Goal: Task Accomplishment & Management: Complete application form

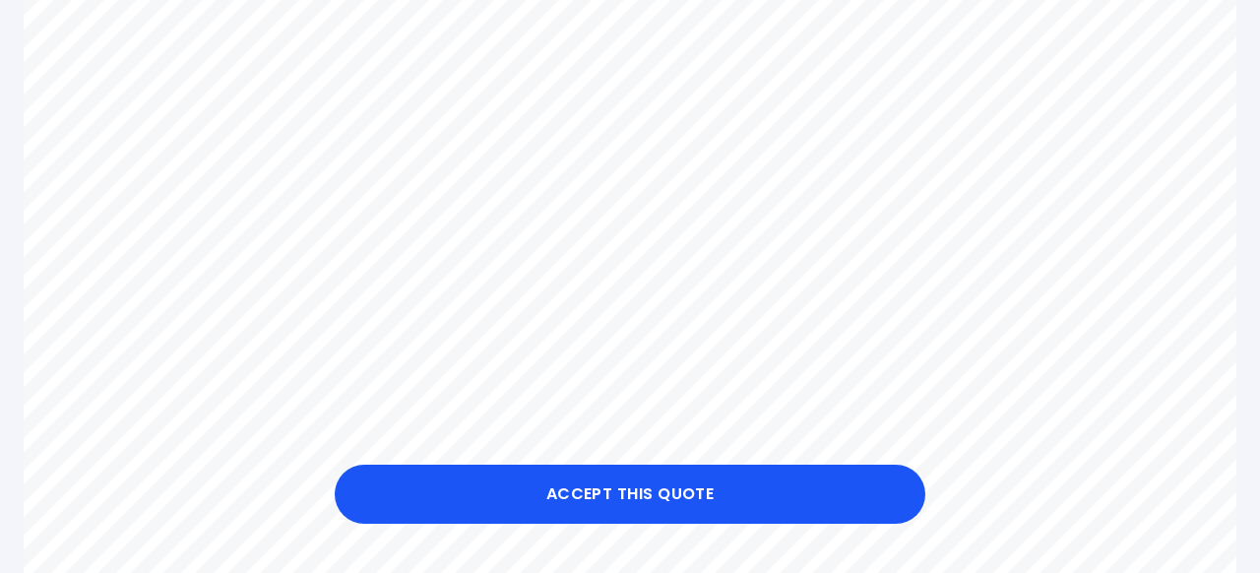
scroll to position [876, 0]
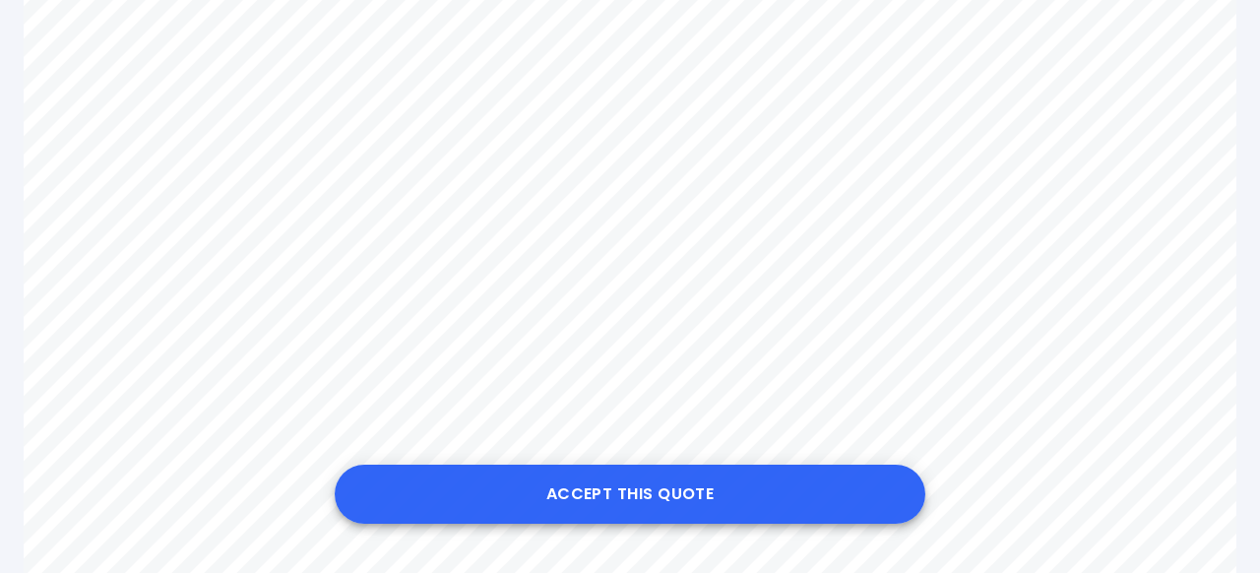
click at [659, 491] on button "Accept this Quote" at bounding box center [630, 493] width 590 height 59
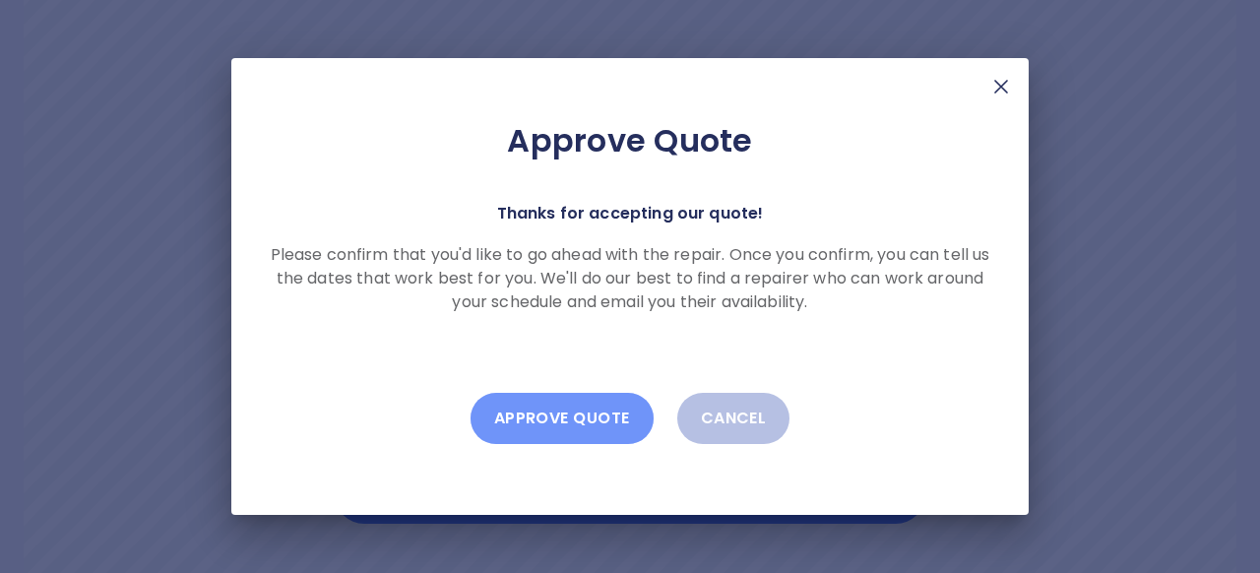
click at [569, 409] on button "Approve Quote" at bounding box center [561, 418] width 183 height 51
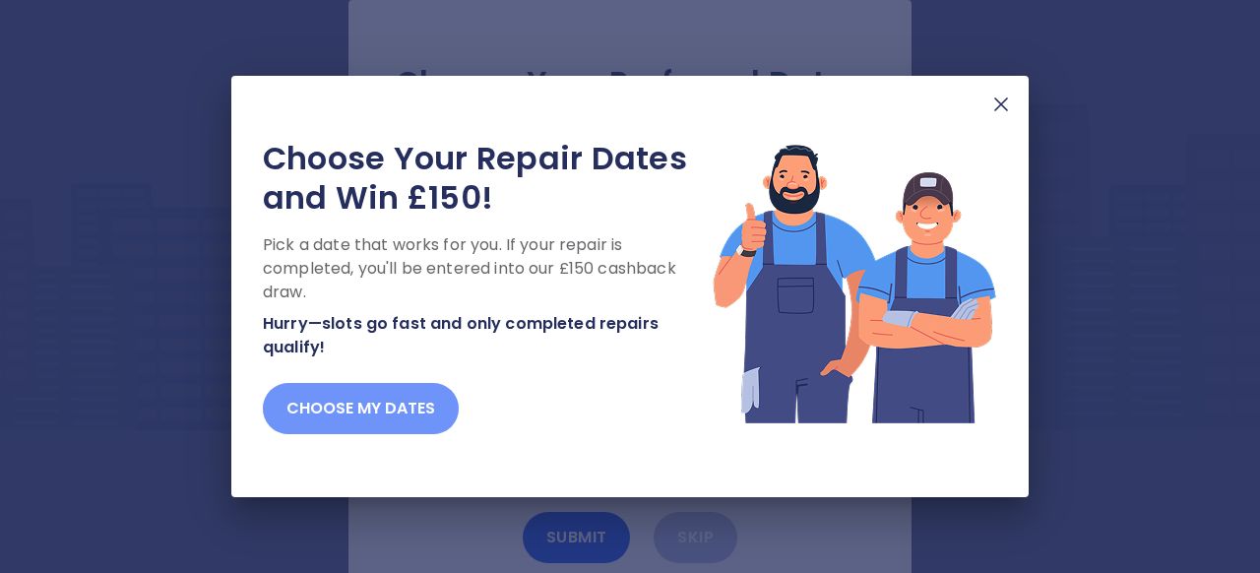
click at [421, 393] on button "Choose my dates" at bounding box center [361, 408] width 196 height 51
click at [415, 403] on button "Choose my dates" at bounding box center [361, 408] width 196 height 51
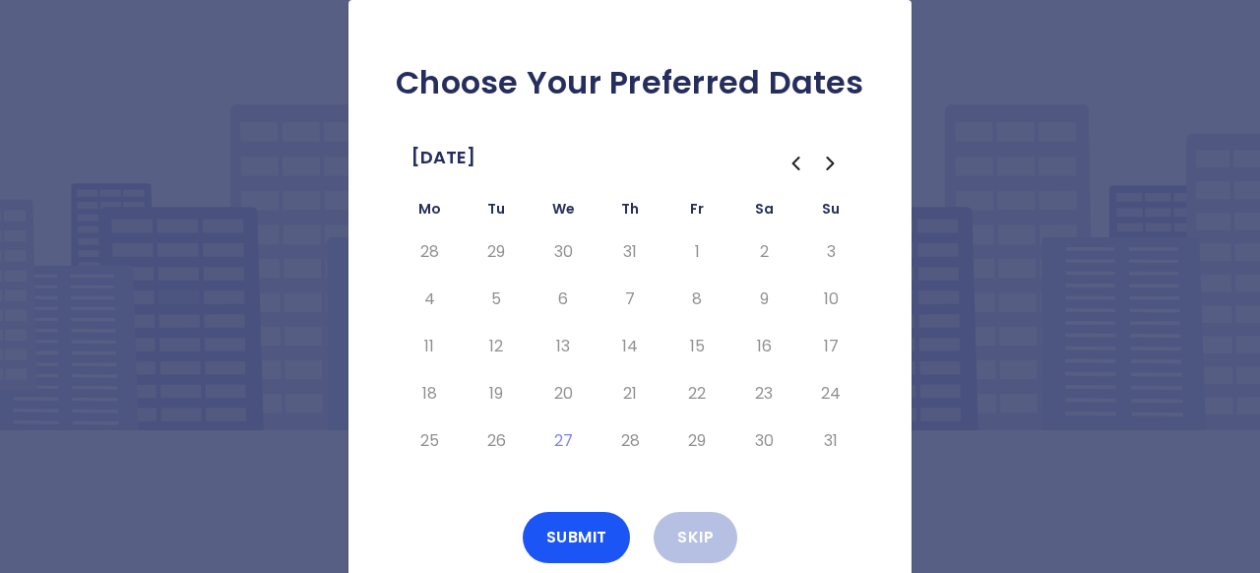
click at [830, 162] on icon "Go to the Next Month" at bounding box center [830, 163] width 6 height 12
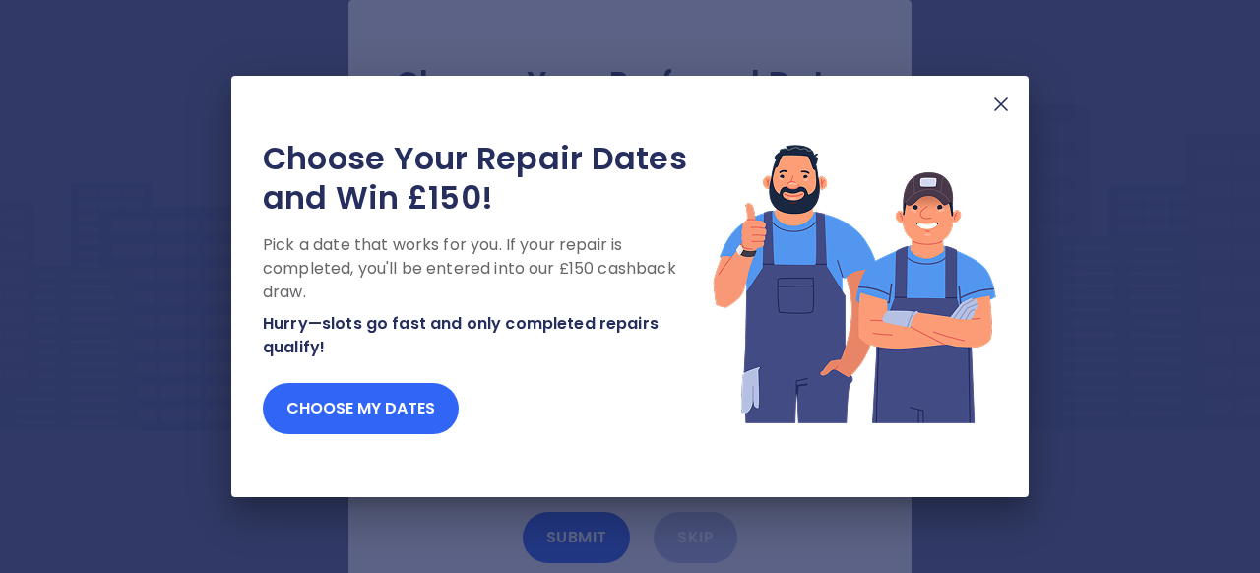
click at [385, 419] on button "Choose my dates" at bounding box center [361, 408] width 196 height 51
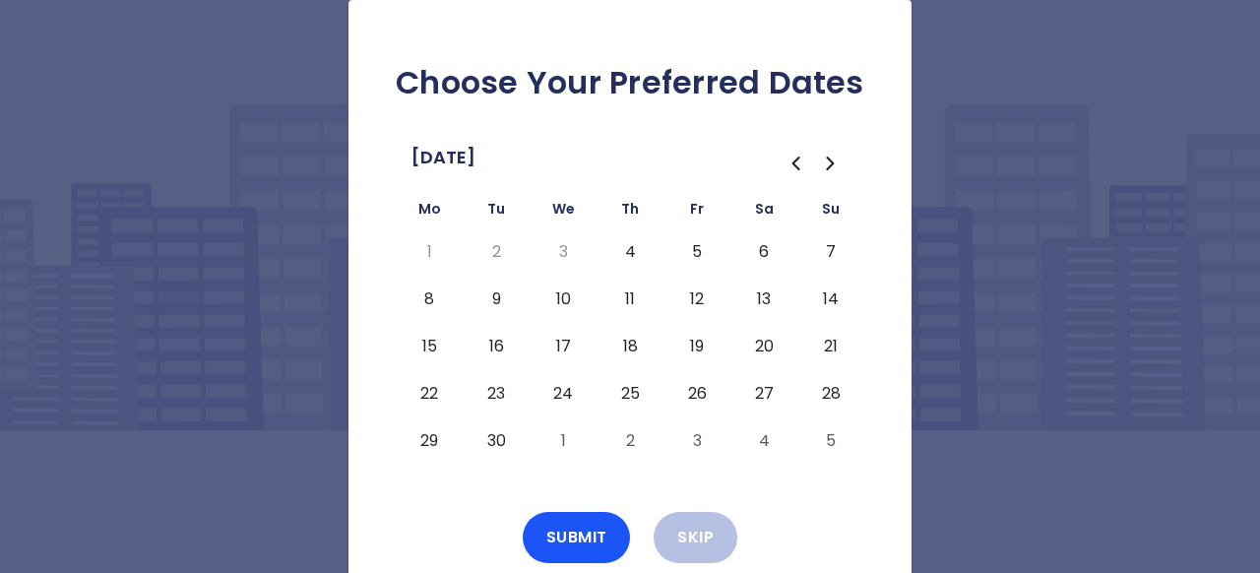
click at [694, 298] on button "12" at bounding box center [696, 298] width 35 height 31
click at [592, 531] on button "Submit" at bounding box center [576, 537] width 108 height 51
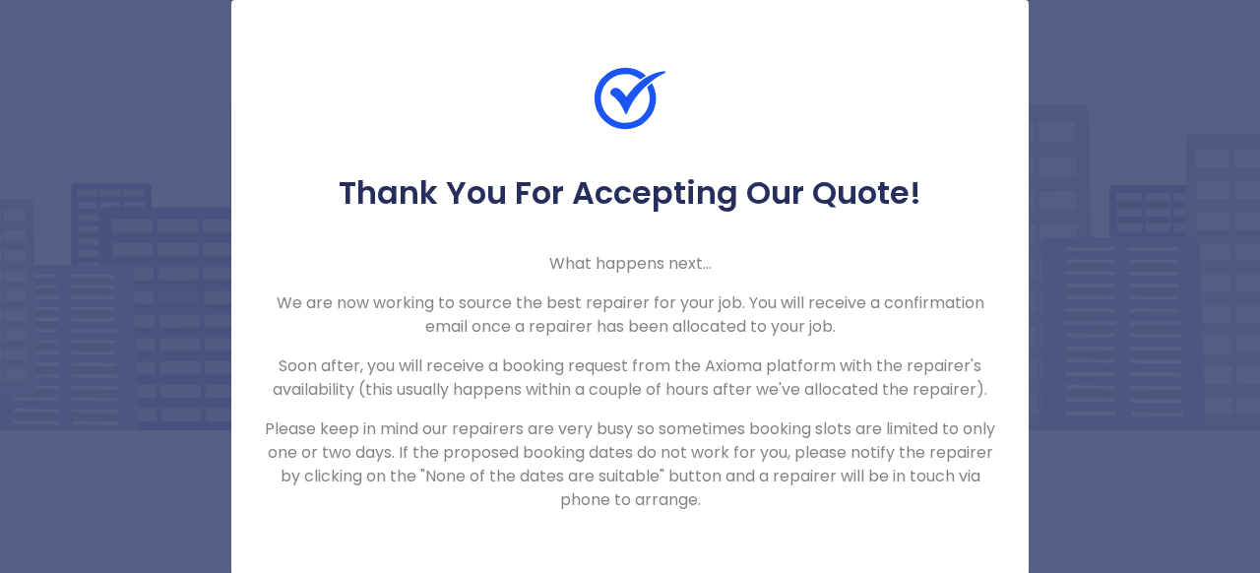
scroll to position [2, 0]
